Goal: Task Accomplishment & Management: Manage account settings

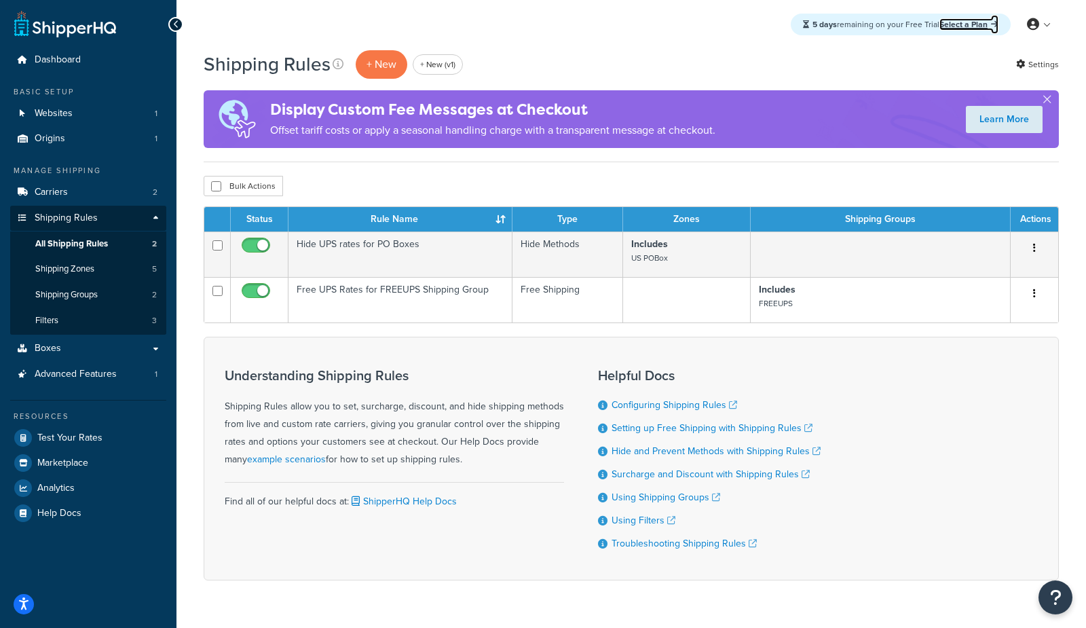
click at [965, 26] on link "Select a Plan" at bounding box center [968, 24] width 59 height 12
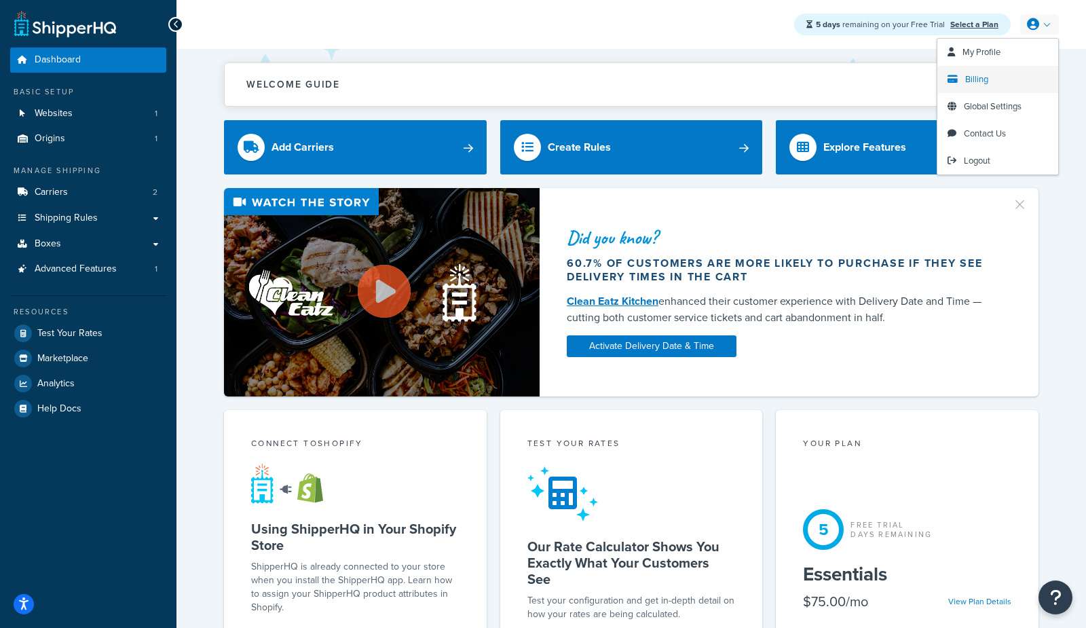
click at [972, 84] on span "Billing" at bounding box center [976, 79] width 23 height 13
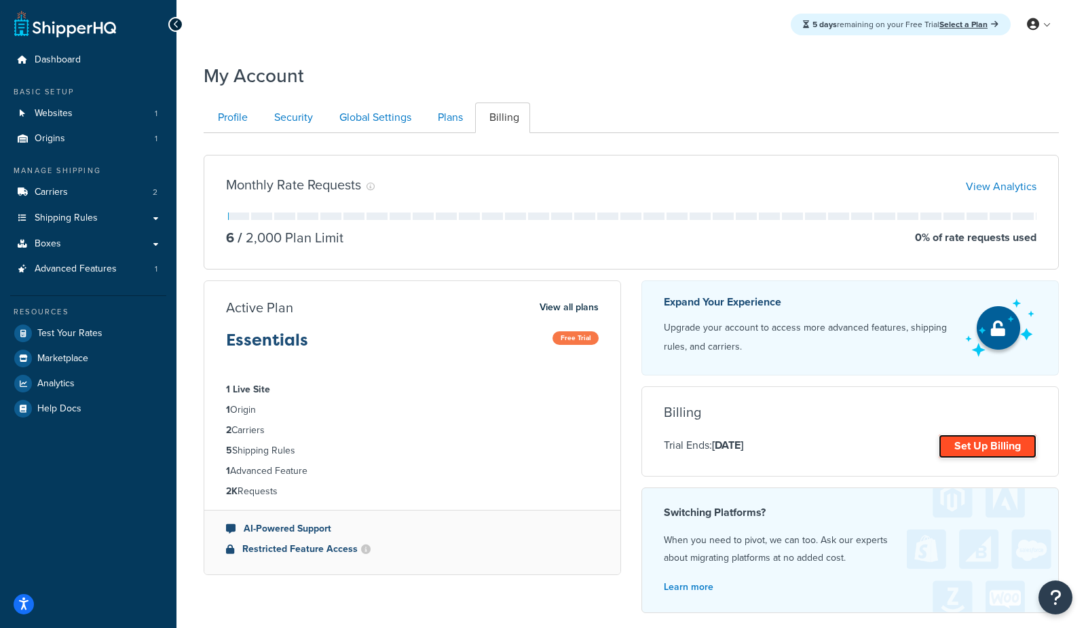
click at [994, 447] on link "Set Up Billing" at bounding box center [988, 446] width 98 height 24
